Goal: Task Accomplishment & Management: Use online tool/utility

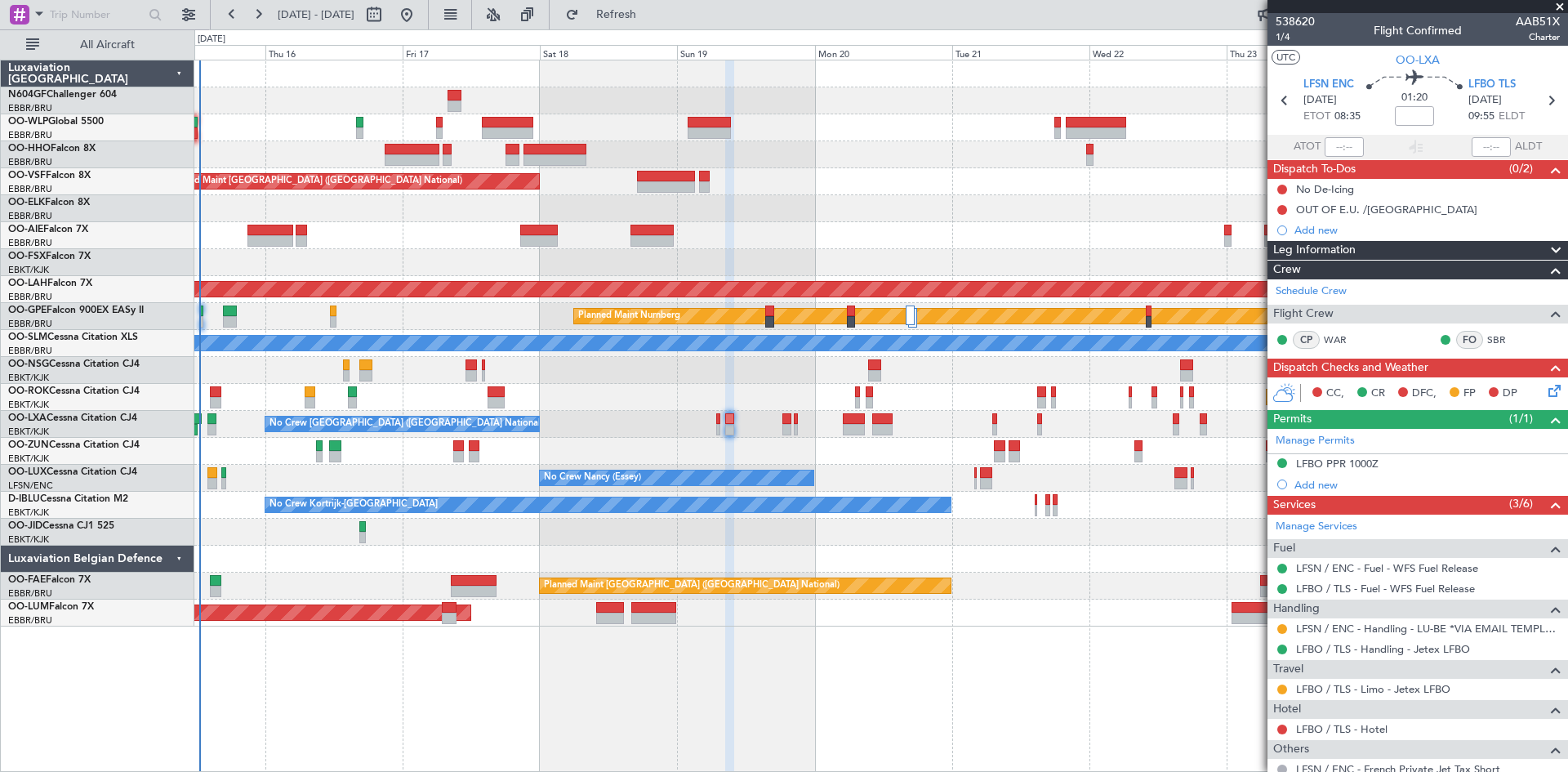
click at [749, 254] on div "Planned Maint Kortrijk-[GEOGRAPHIC_DATA]" at bounding box center [880, 262] width 1373 height 27
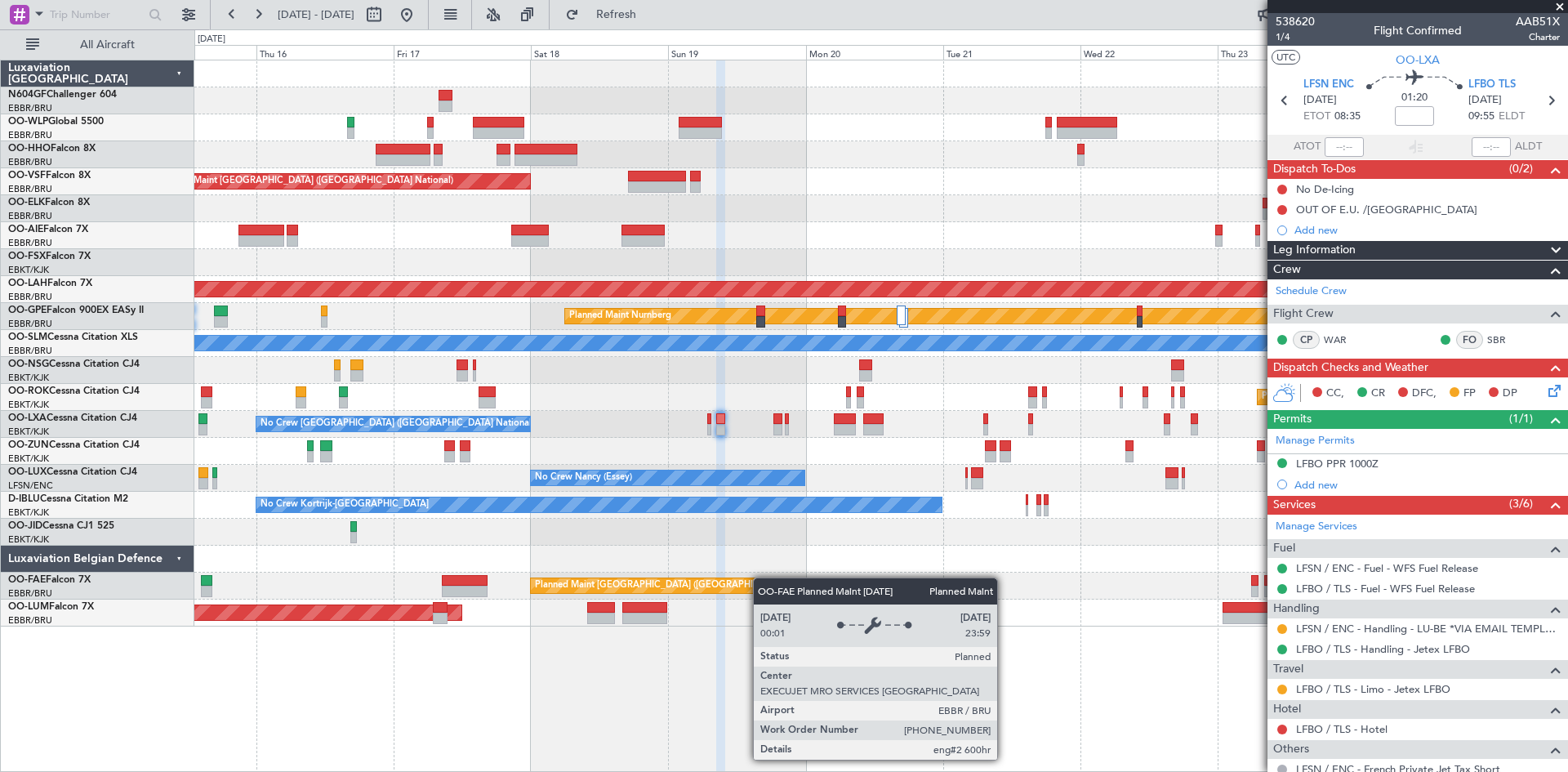
click at [752, 589] on div "Planned Maint [GEOGRAPHIC_DATA] ([GEOGRAPHIC_DATA] National) Owner [GEOGRAPHIC_…" at bounding box center [880, 586] width 1373 height 27
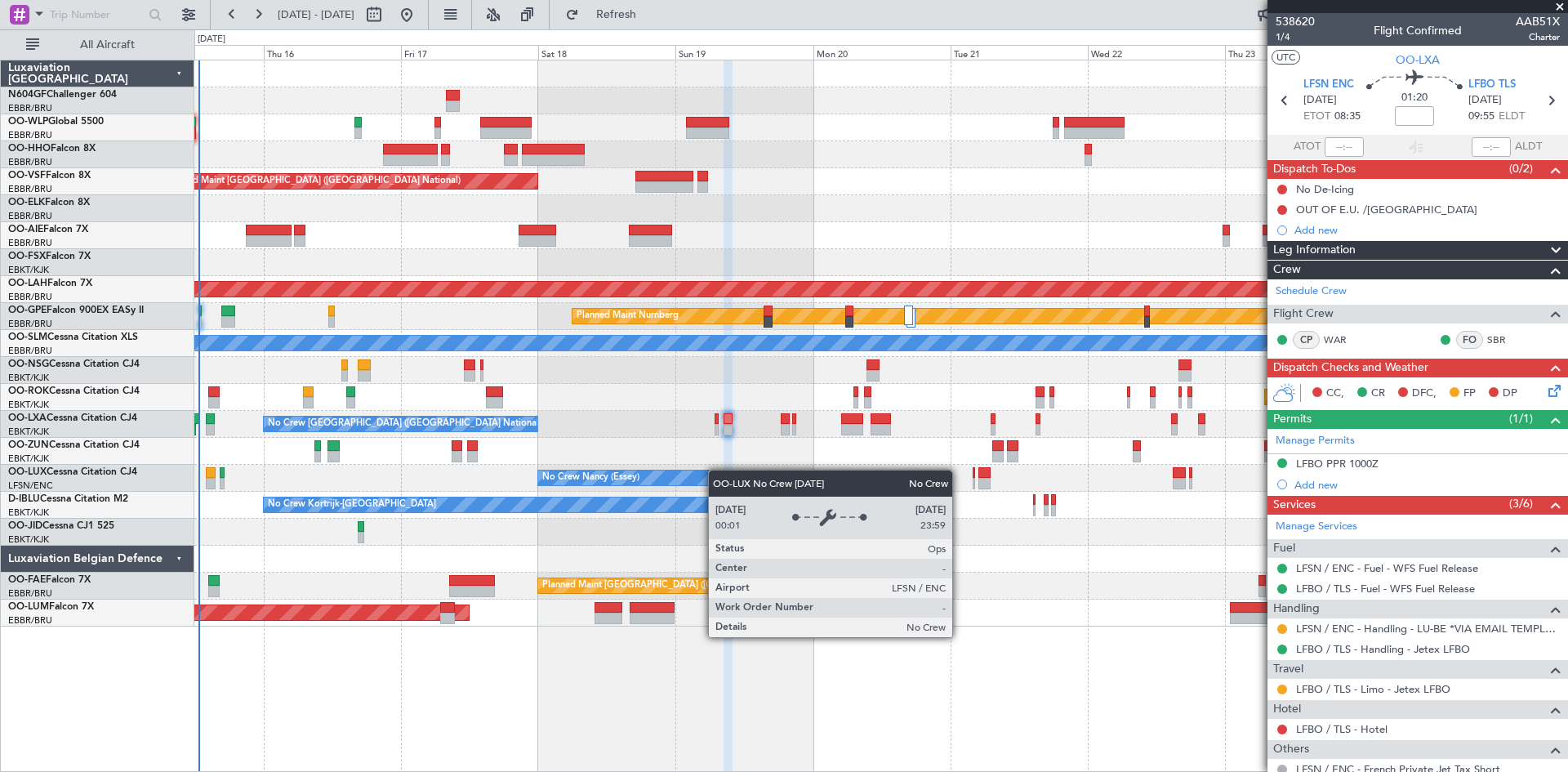
click at [735, 478] on div "Planned Maint [GEOGRAPHIC_DATA] ([GEOGRAPHIC_DATA] National) No Crew [GEOGRAPHI…" at bounding box center [880, 343] width 1373 height 566
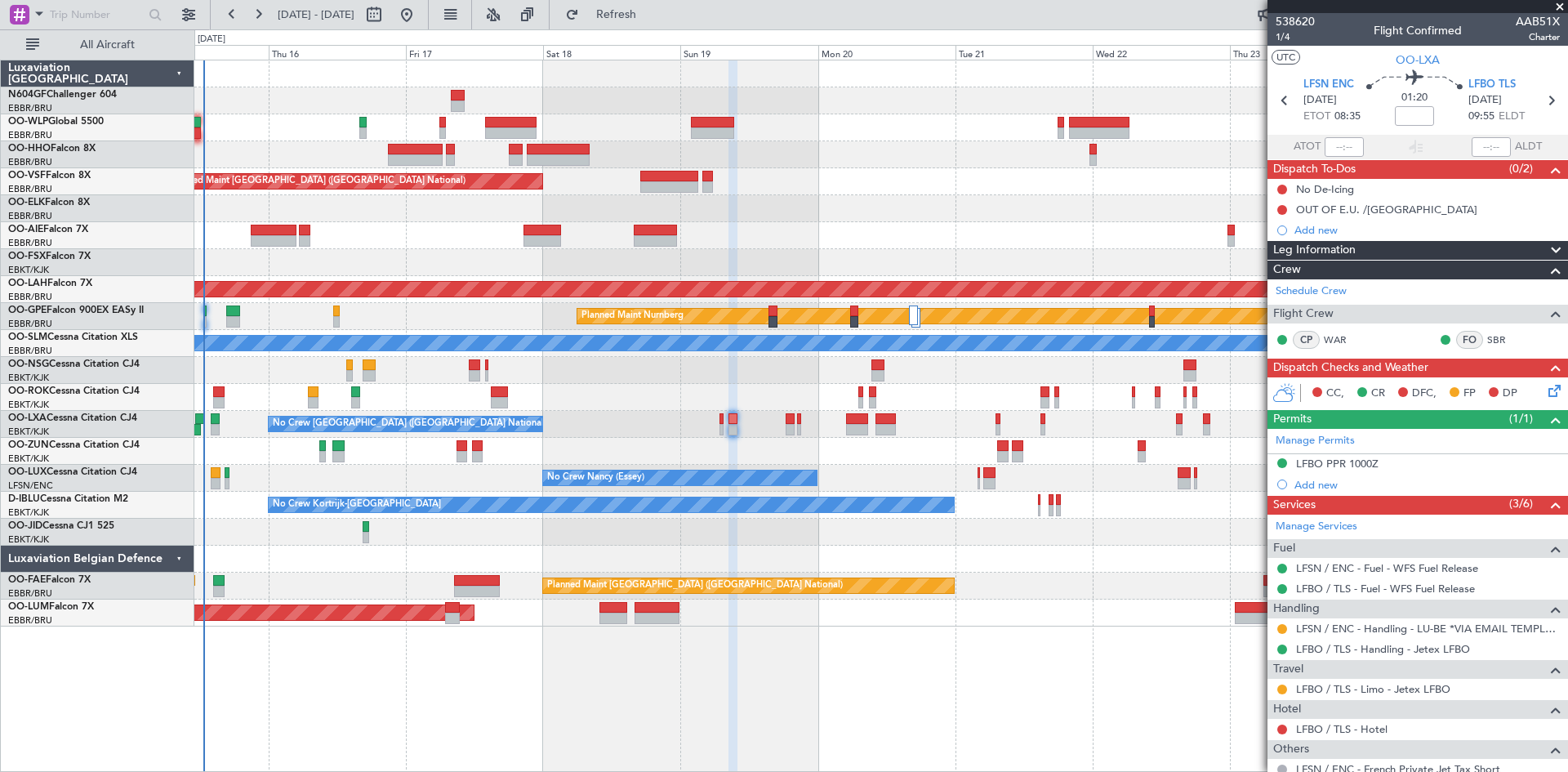
click at [327, 253] on div "Planned Maint [GEOGRAPHIC_DATA] ([GEOGRAPHIC_DATA] National) No Crew [GEOGRAPHI…" at bounding box center [880, 343] width 1373 height 566
click at [846, 729] on div "Planned Maint [GEOGRAPHIC_DATA] ([GEOGRAPHIC_DATA] National) No Crew [GEOGRAPHI…" at bounding box center [881, 416] width 1374 height 712
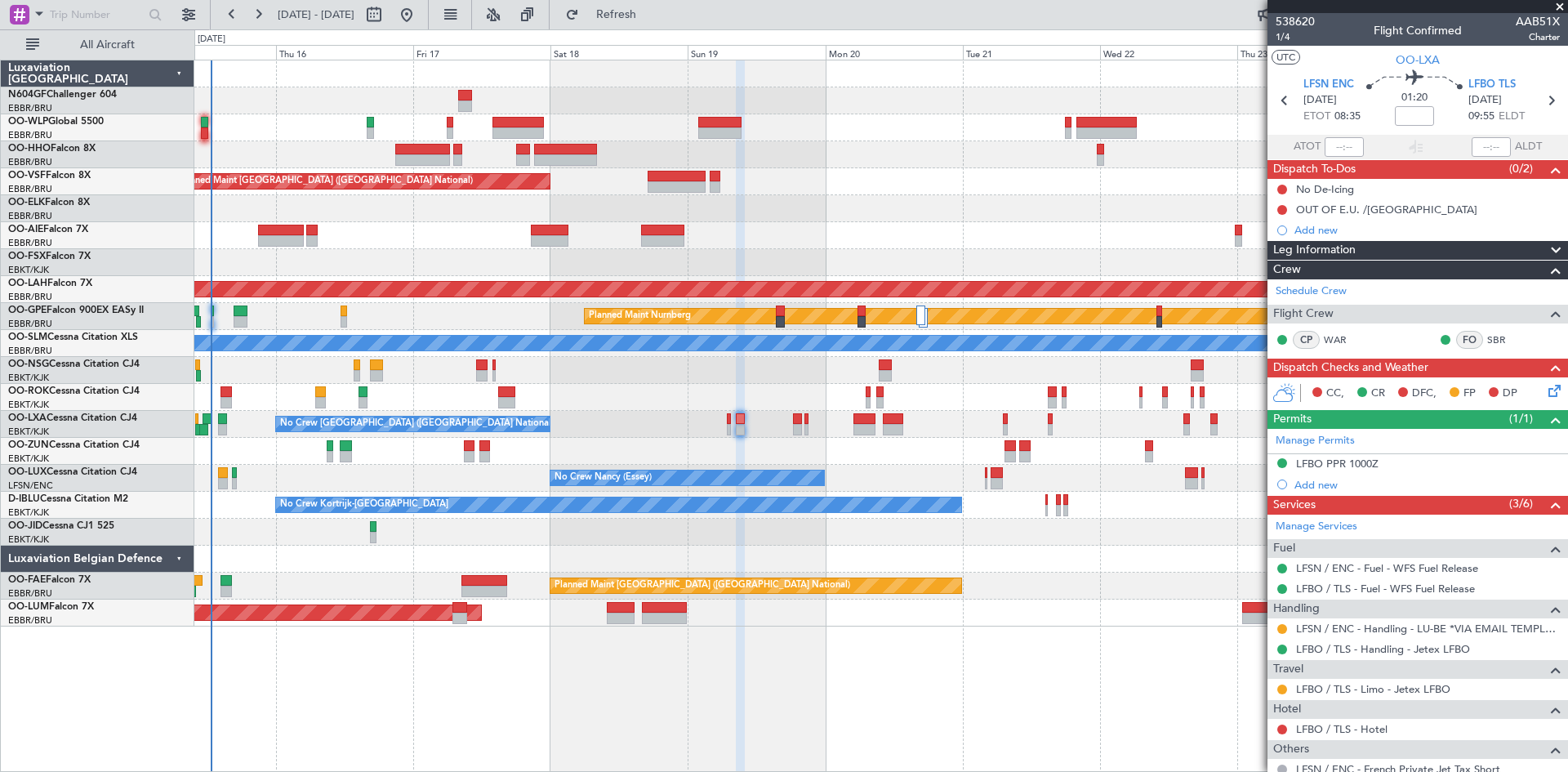
click at [1023, 406] on div "Planned Maint [GEOGRAPHIC_DATA] ([GEOGRAPHIC_DATA] National) No Crew [GEOGRAPHI…" at bounding box center [880, 343] width 1373 height 566
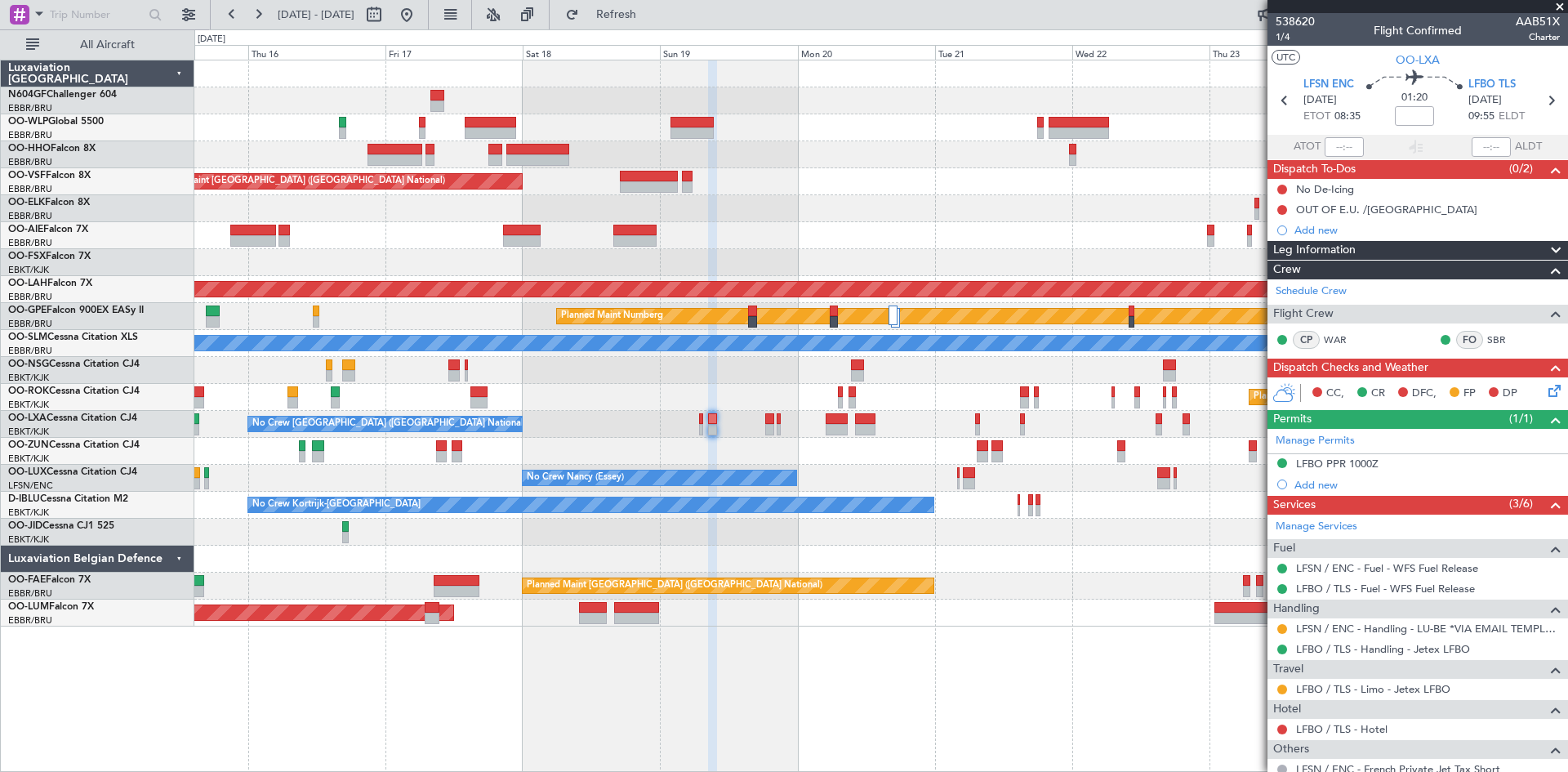
click at [381, 226] on div "Planned Maint [GEOGRAPHIC_DATA] ([GEOGRAPHIC_DATA] National) No Crew [GEOGRAPHI…" at bounding box center [880, 343] width 1373 height 566
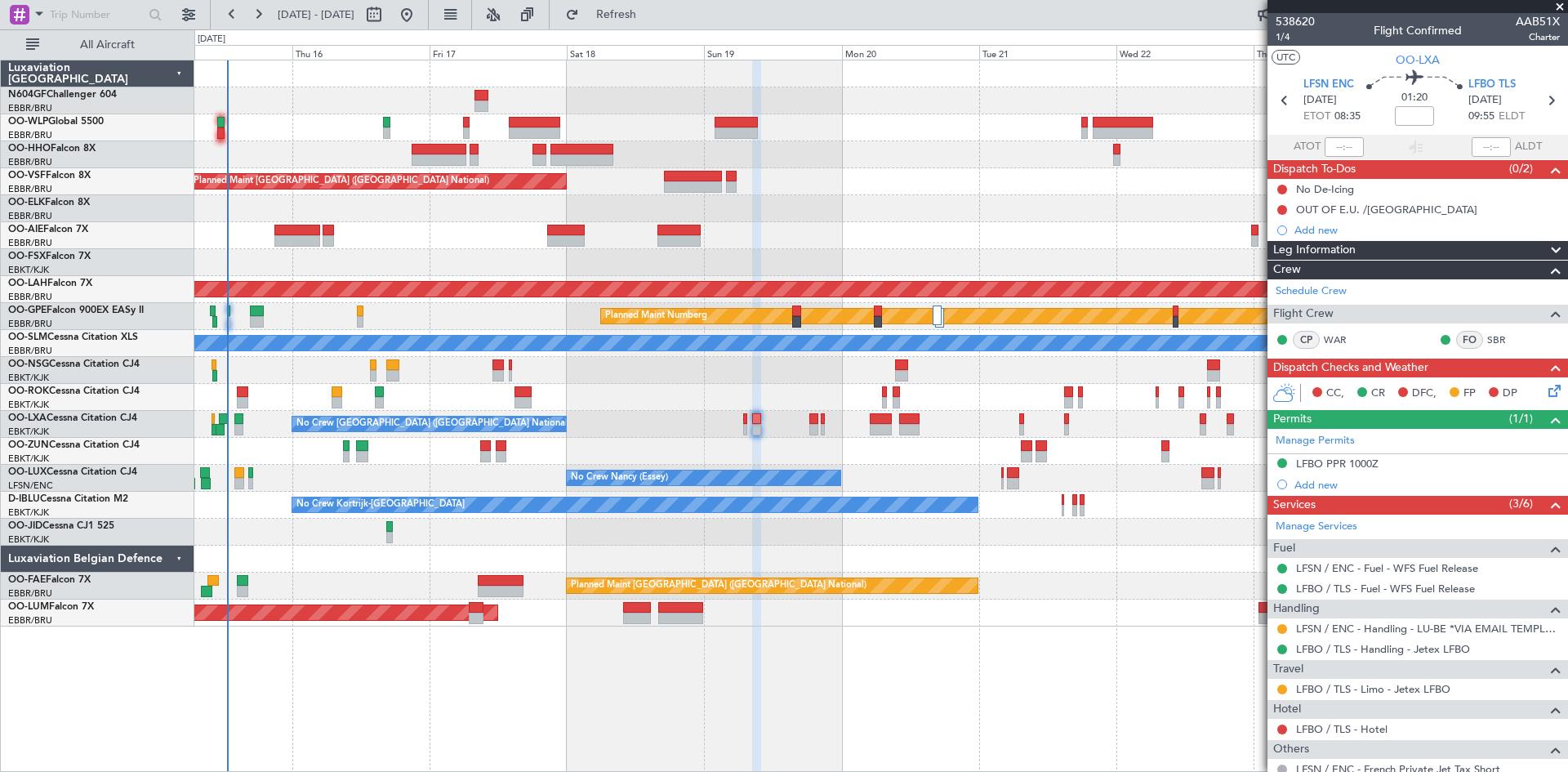
click at [616, 240] on div "Planned Maint [GEOGRAPHIC_DATA] ([GEOGRAPHIC_DATA] National) No Crew [GEOGRAPHI…" at bounding box center [880, 343] width 1373 height 566
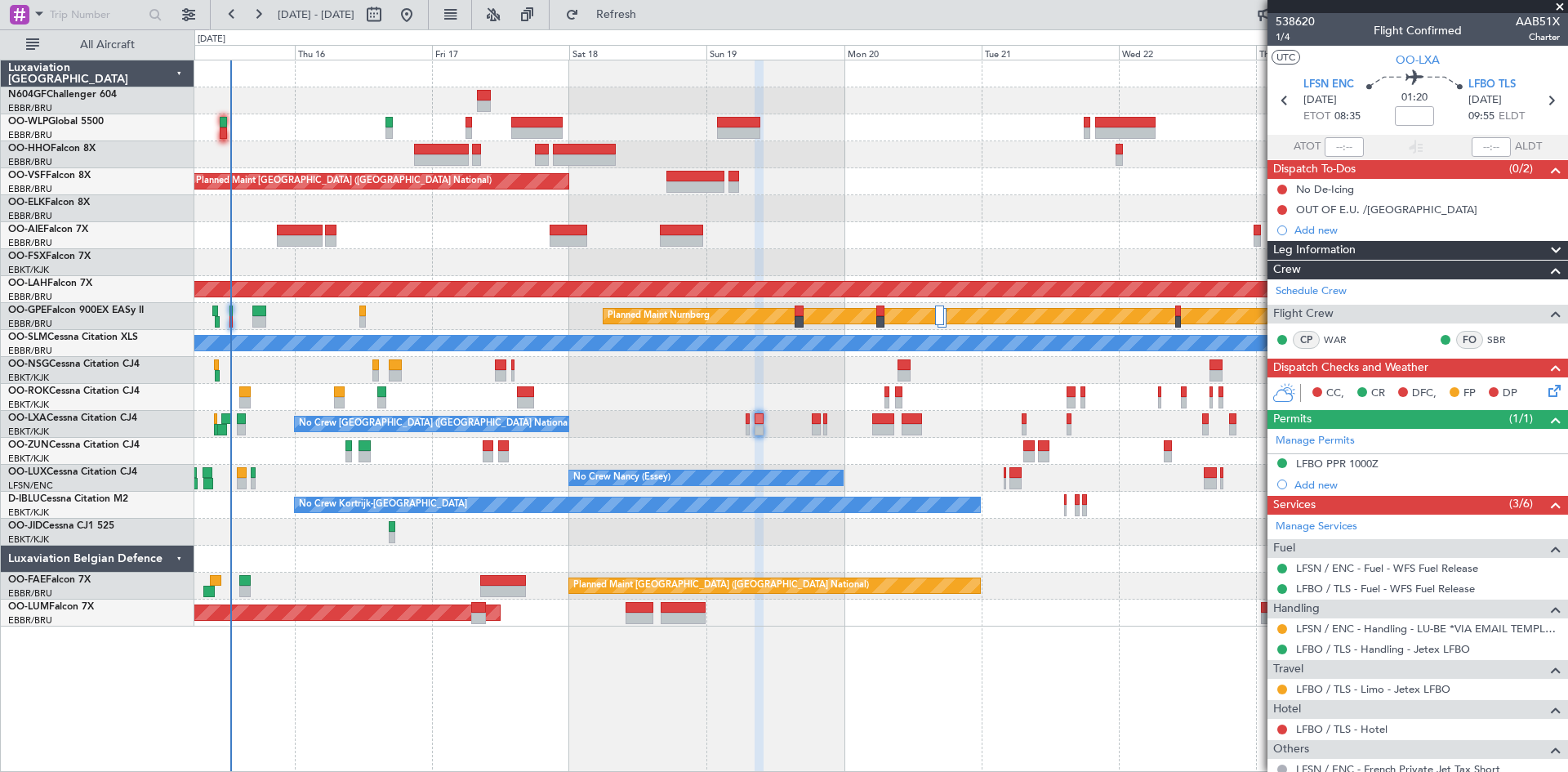
click at [666, 441] on div at bounding box center [880, 451] width 1373 height 27
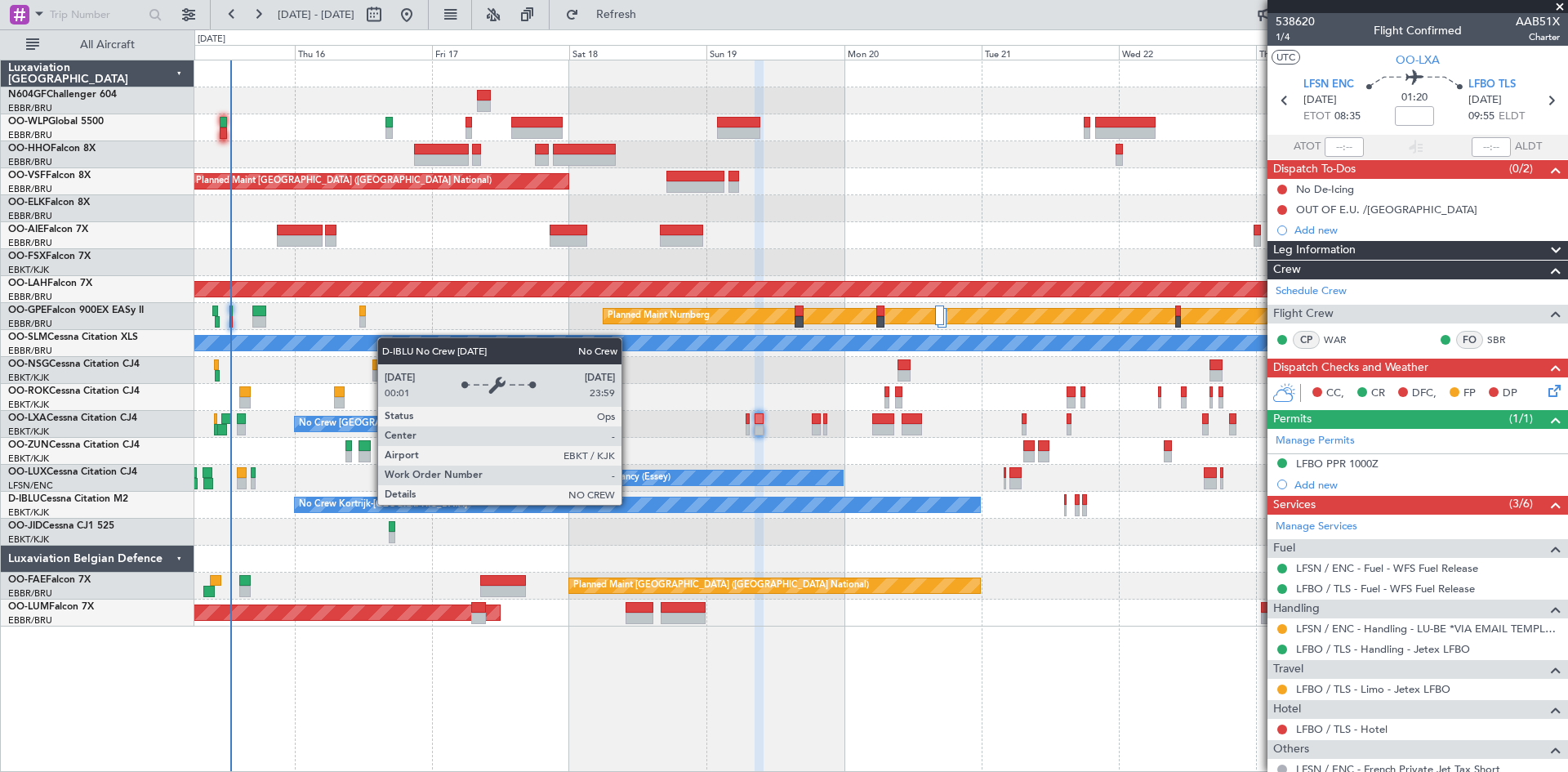
click at [629, 504] on div "No Crew Kortrijk-[GEOGRAPHIC_DATA]" at bounding box center [636, 504] width 685 height 14
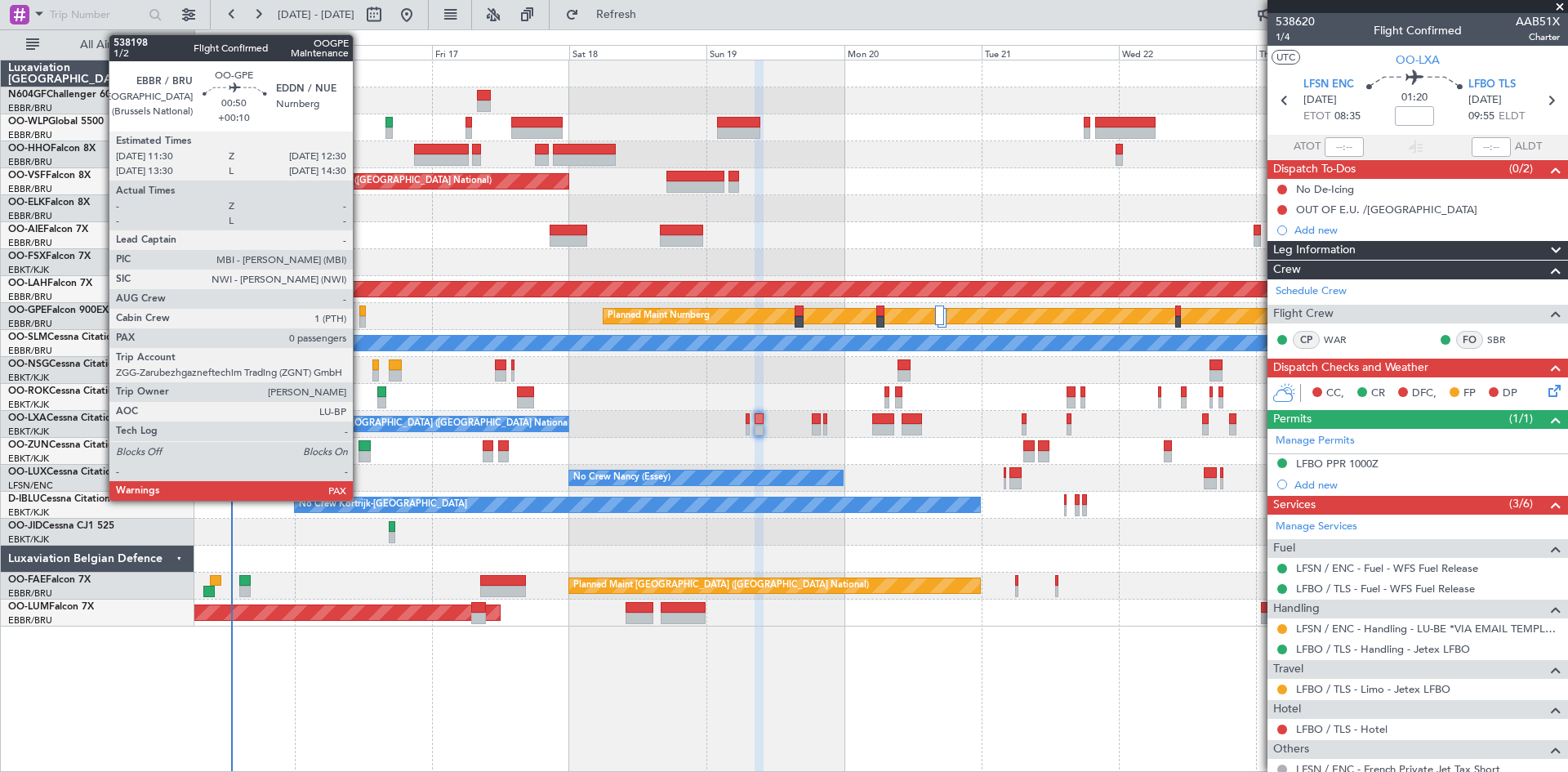
click at [360, 326] on div at bounding box center [362, 322] width 7 height 11
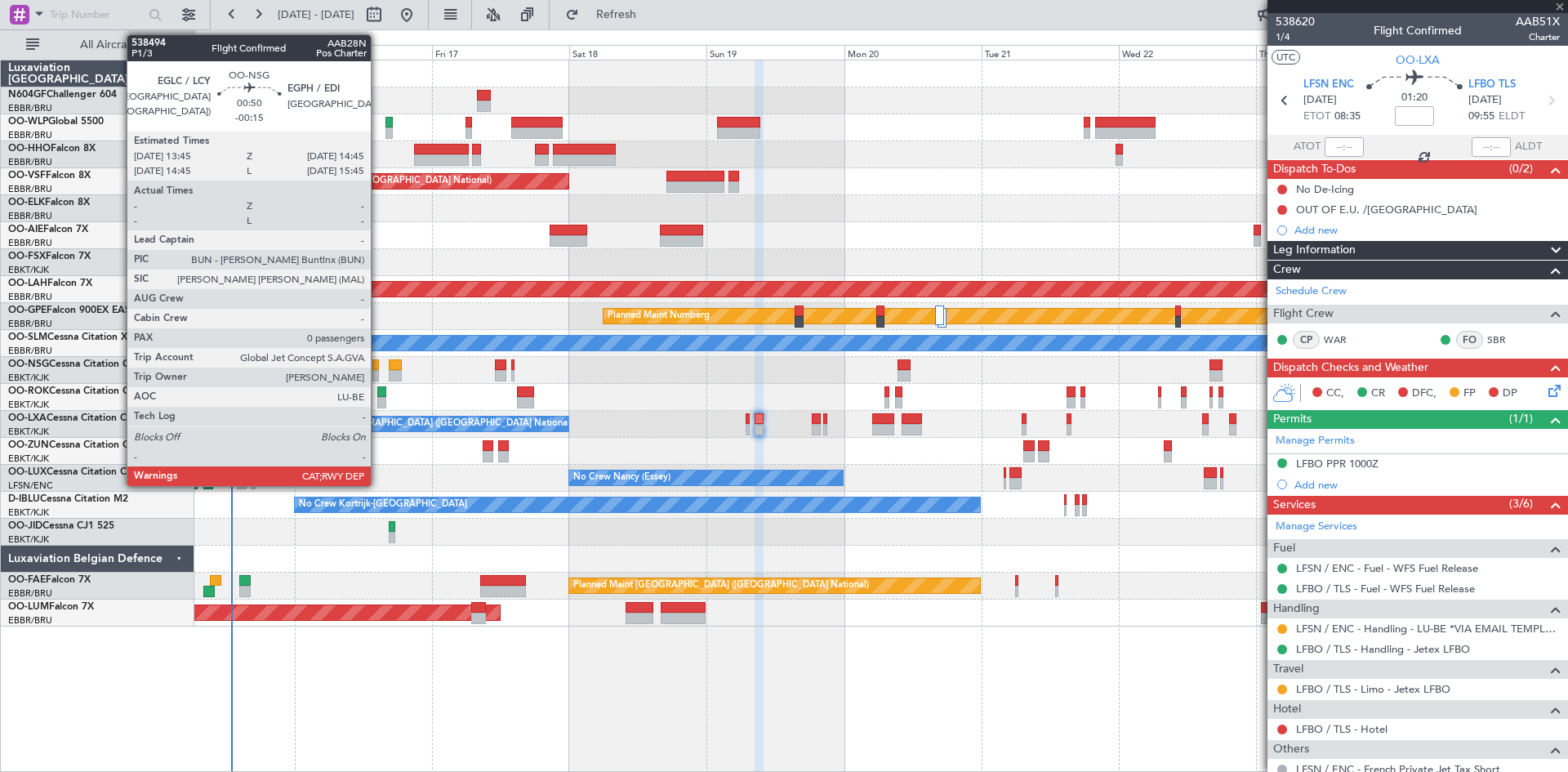
type input "+00:10"
type input "0"
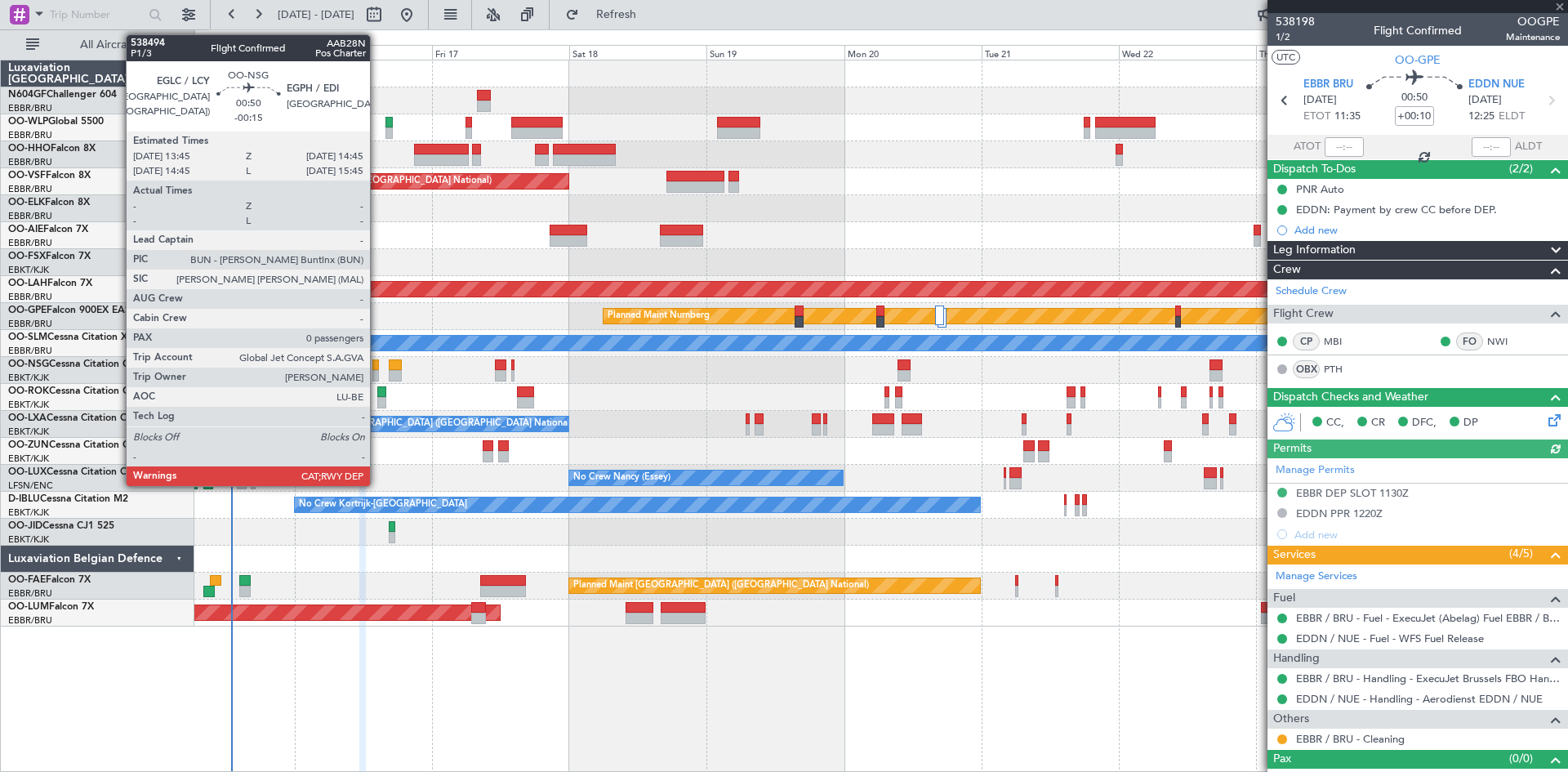
click at [377, 363] on div at bounding box center [375, 365] width 7 height 11
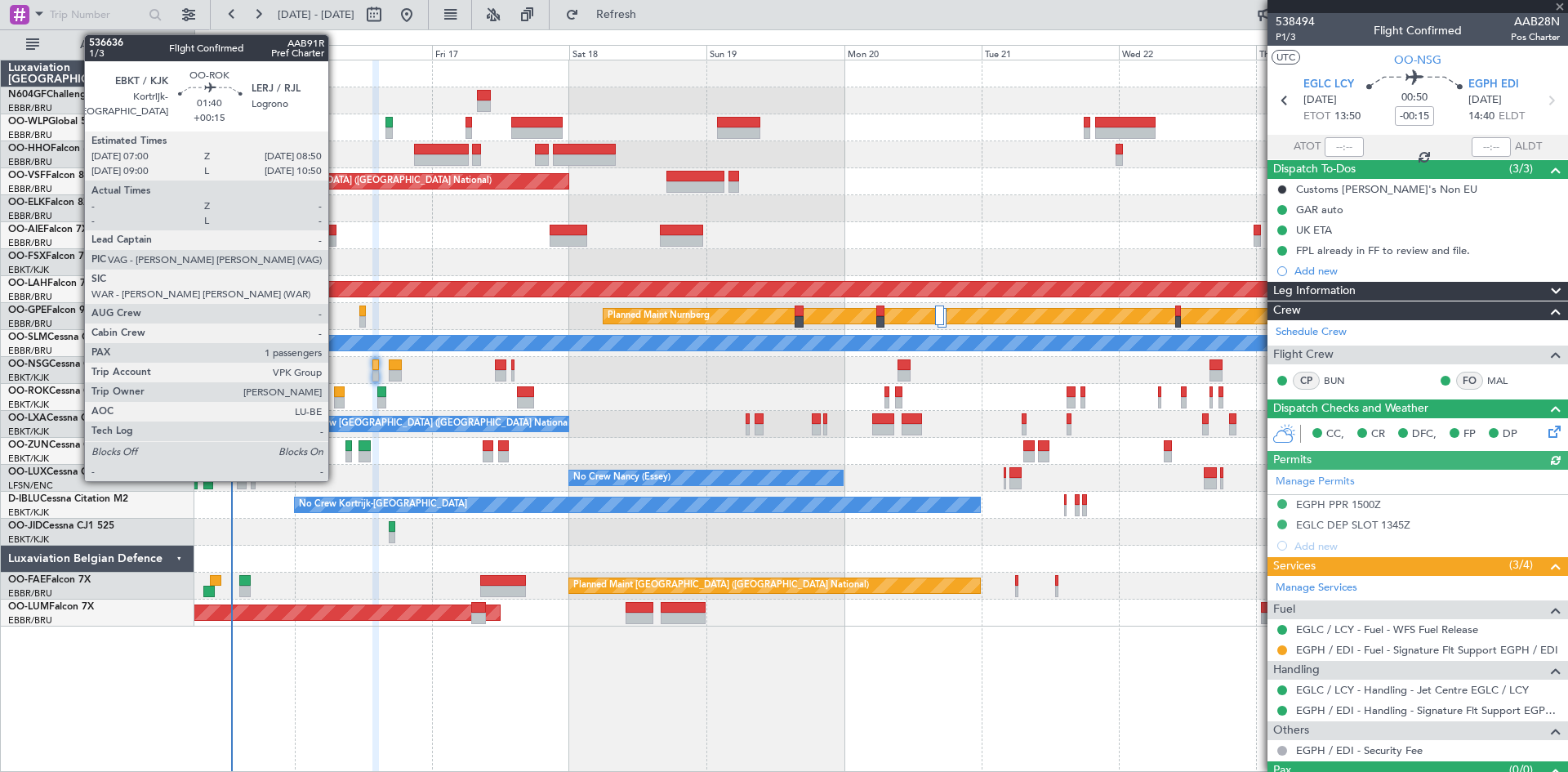
click at [335, 396] on div at bounding box center [339, 392] width 10 height 11
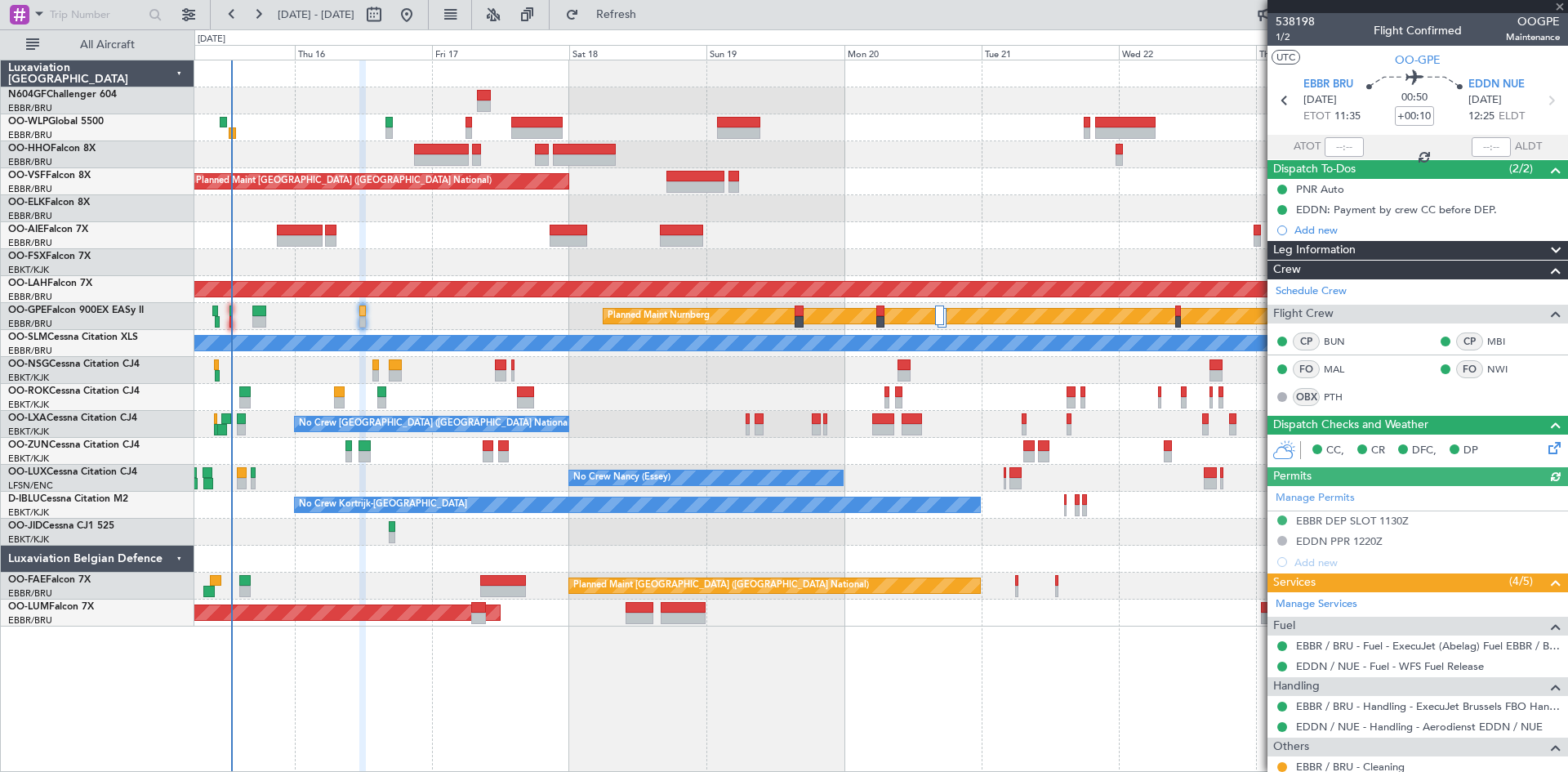
type input "+00:15"
type input "1"
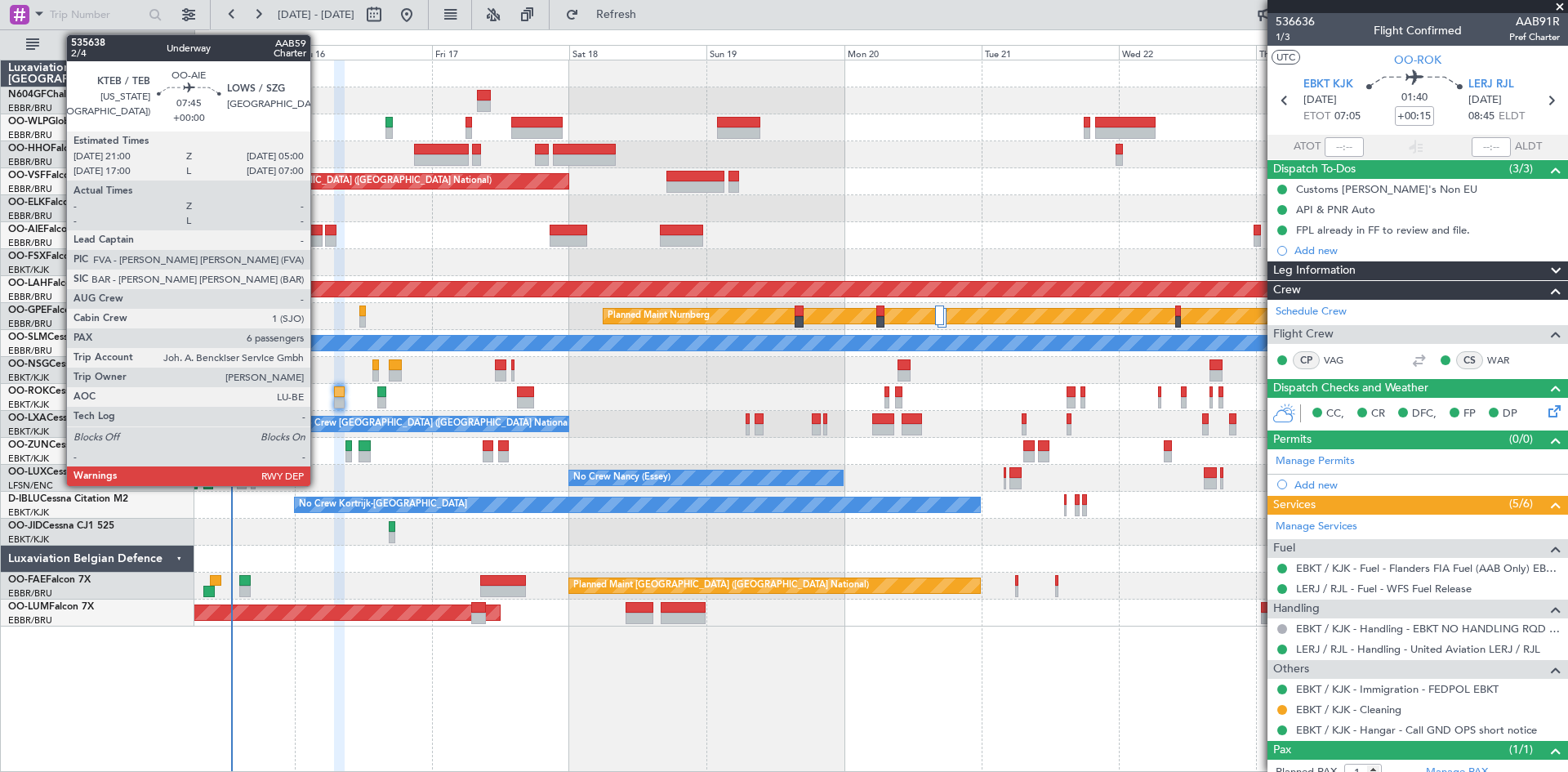
click at [317, 234] on div at bounding box center [300, 231] width 47 height 11
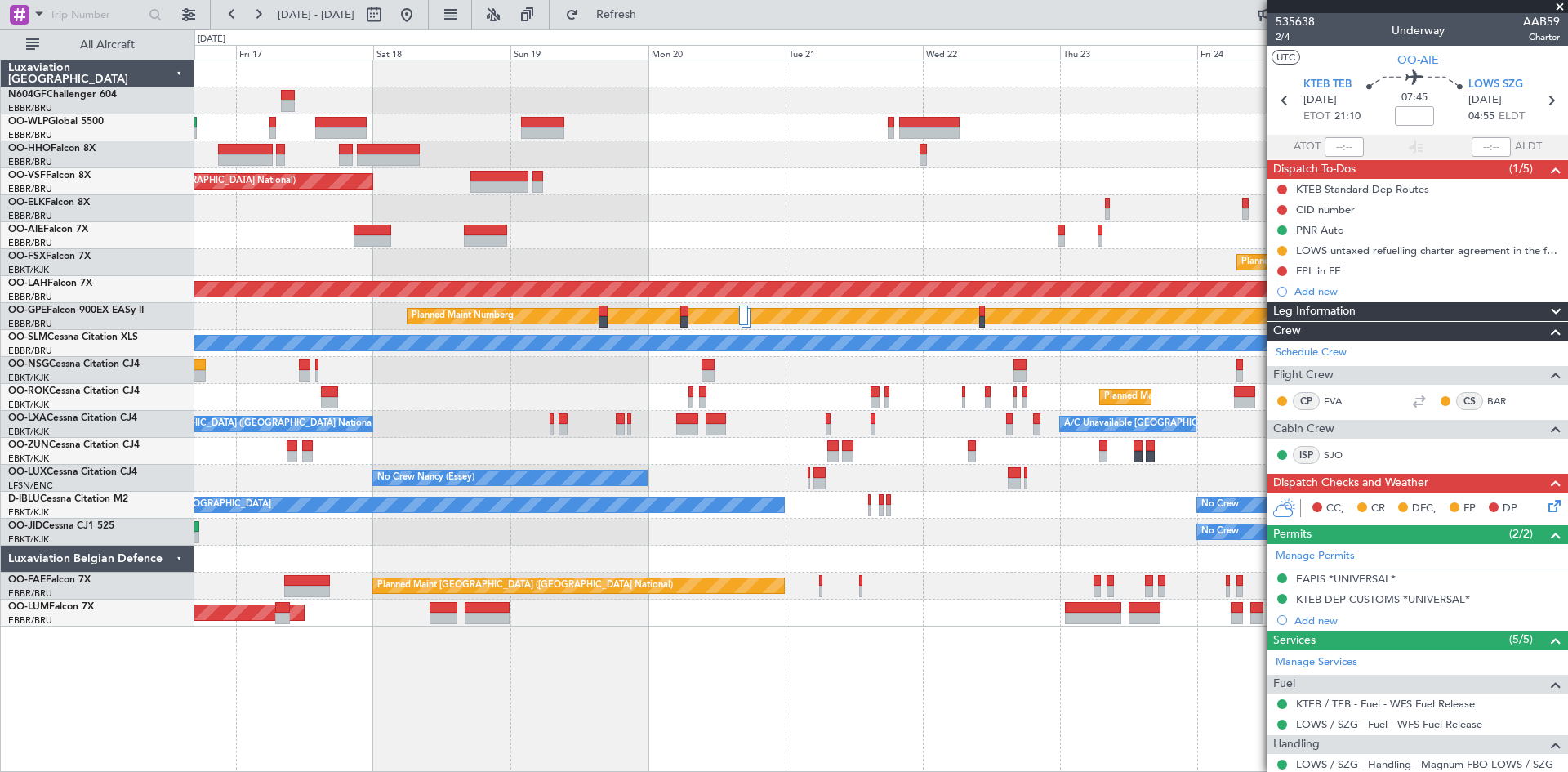
click at [745, 586] on div "Planned Maint [GEOGRAPHIC_DATA] ([GEOGRAPHIC_DATA] National) Owner [GEOGRAPHIC_…" at bounding box center [880, 586] width 1373 height 27
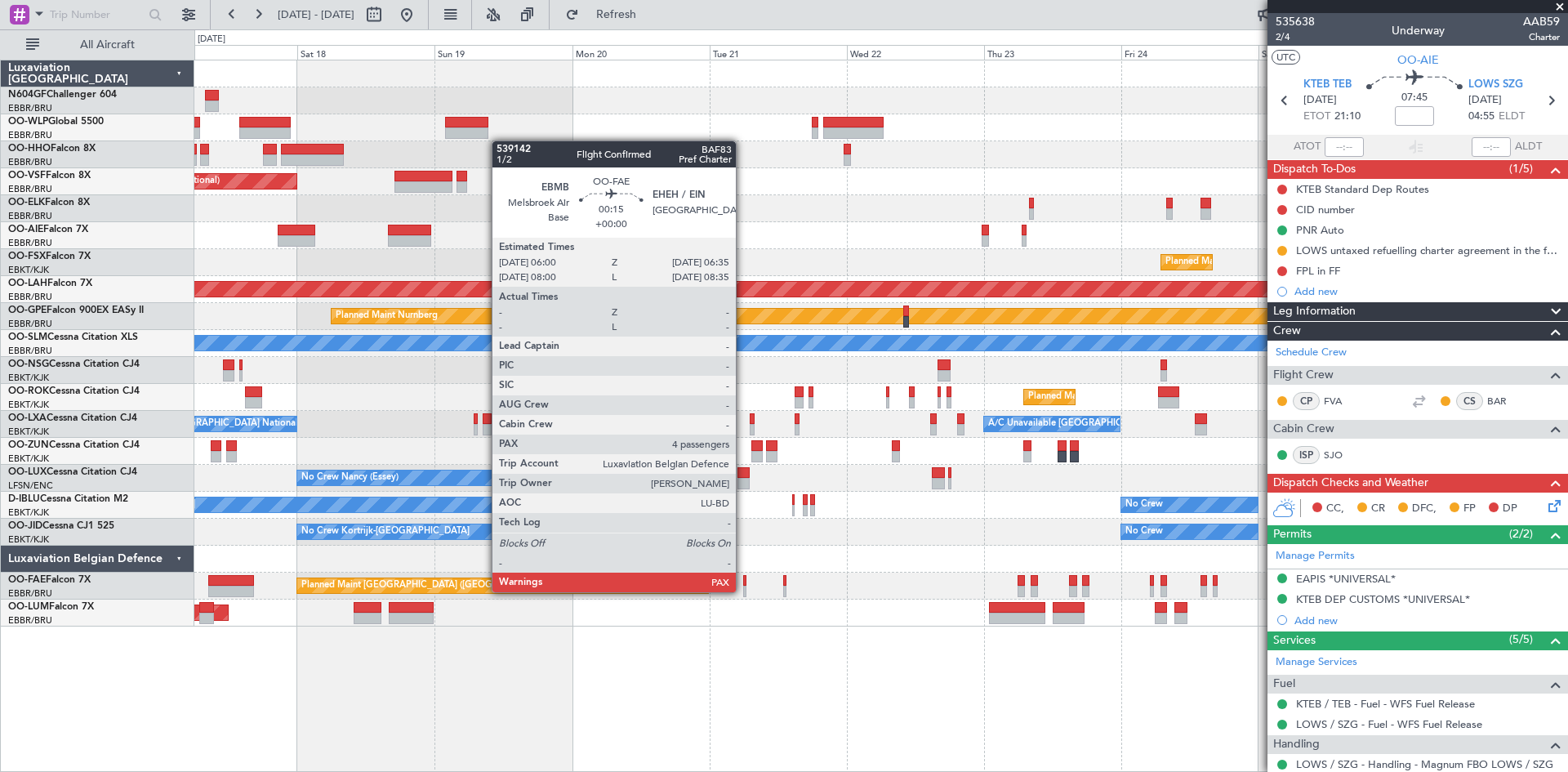
click at [743, 591] on div at bounding box center [745, 592] width 4 height 11
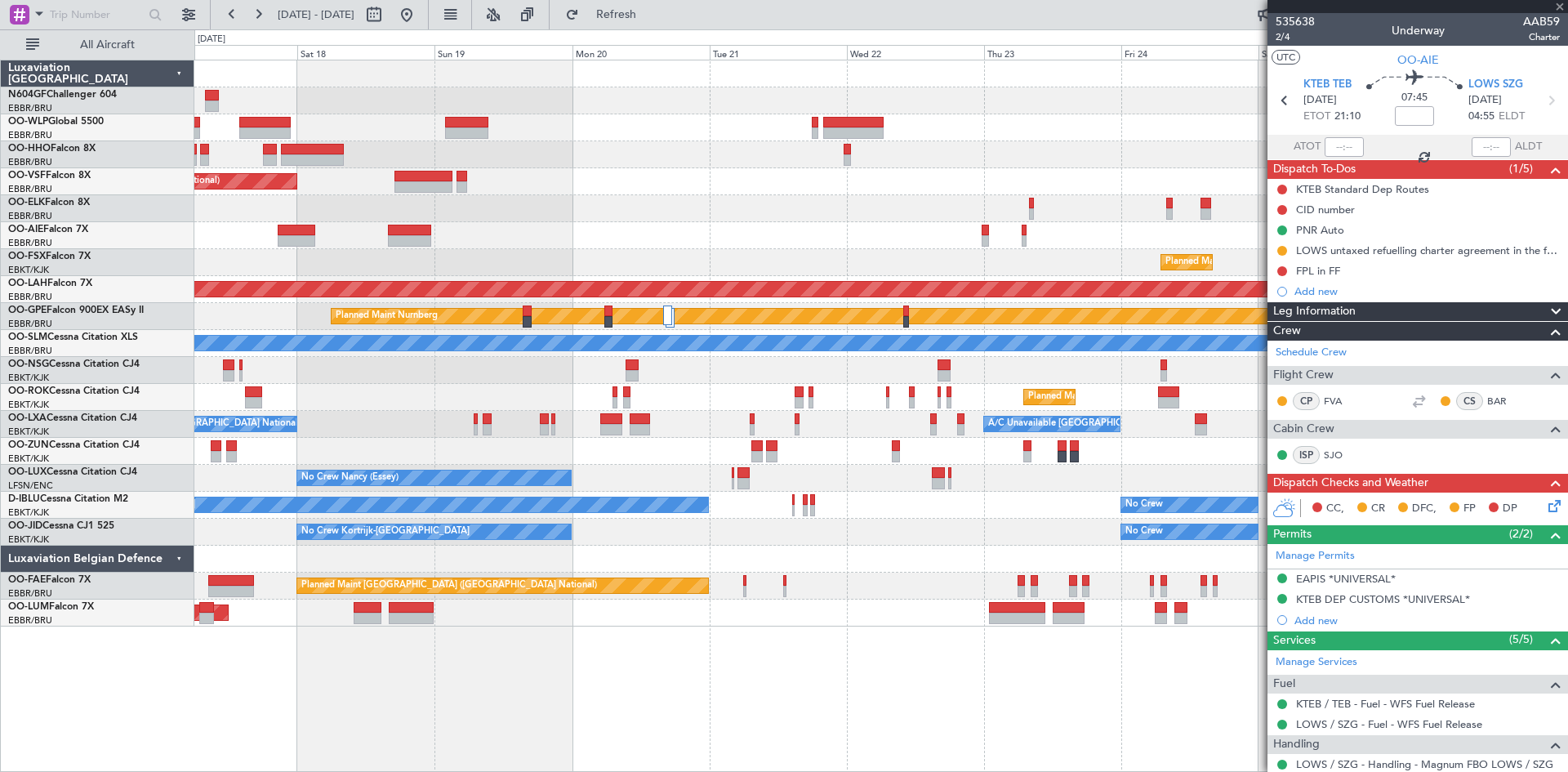
type input "4"
